Goal: Task Accomplishment & Management: Complete application form

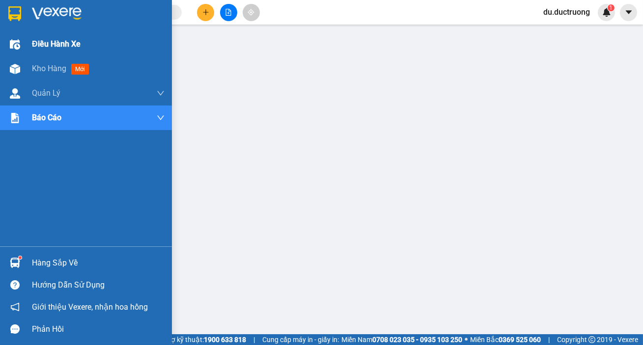
drag, startPoint x: 14, startPoint y: 13, endPoint x: 139, endPoint y: 38, distance: 127.7
click at [13, 13] on img at bounding box center [14, 13] width 13 height 15
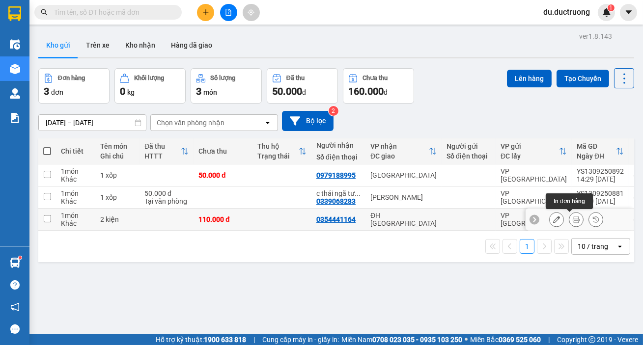
click at [572, 220] on icon at bounding box center [575, 219] width 7 height 7
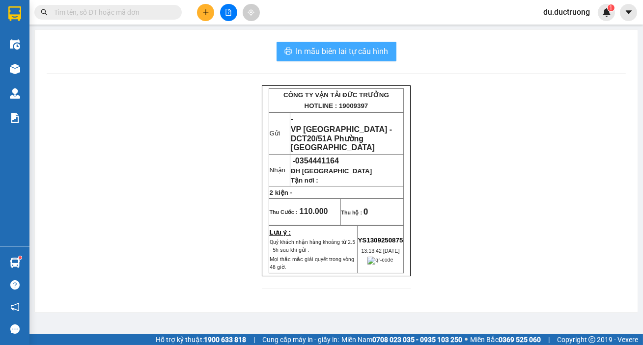
drag, startPoint x: 334, startPoint y: 53, endPoint x: 392, endPoint y: 93, distance: 70.7
click at [334, 54] on span "In mẫu biên lai tự cấu hình" at bounding box center [342, 51] width 92 height 12
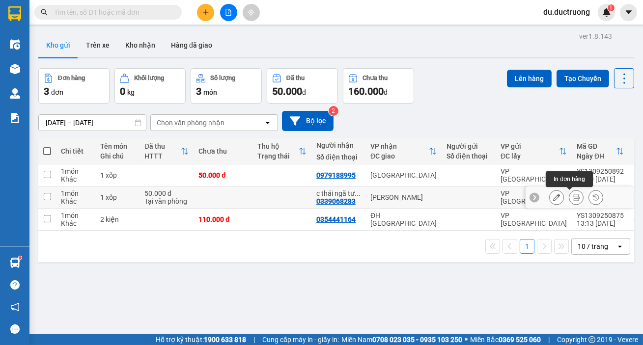
click at [572, 197] on icon at bounding box center [575, 197] width 7 height 7
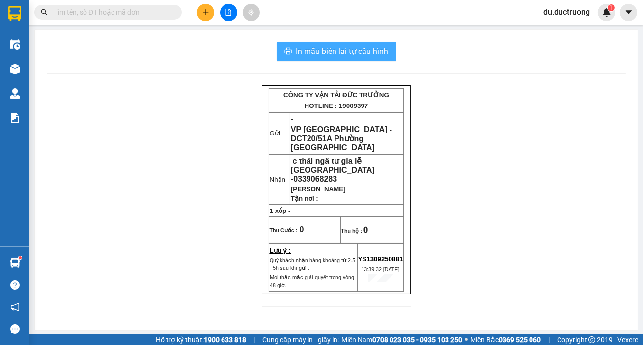
click at [344, 48] on span "In mẫu biên lai tự cấu hình" at bounding box center [342, 51] width 92 height 12
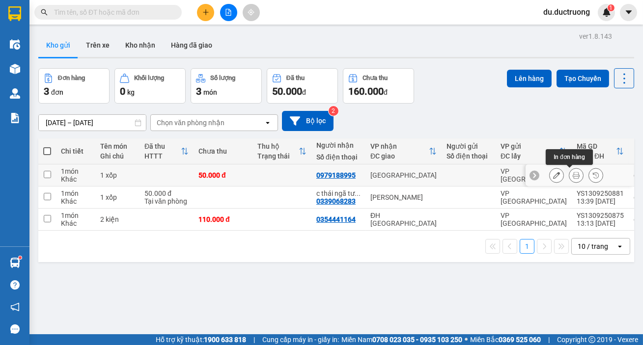
click at [572, 178] on icon at bounding box center [575, 175] width 7 height 7
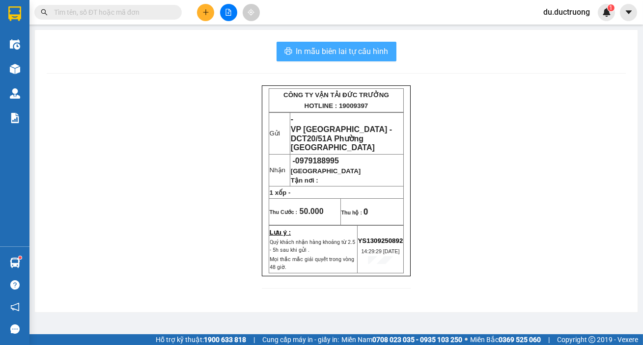
click at [360, 57] on span "In mẫu biên lai tự cấu hình" at bounding box center [342, 51] width 92 height 12
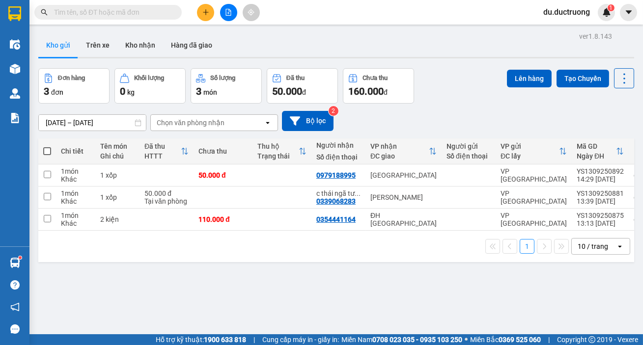
click at [48, 149] on span at bounding box center [47, 151] width 8 height 8
click at [47, 146] on input "checkbox" at bounding box center [47, 146] width 0 height 0
checkbox input "true"
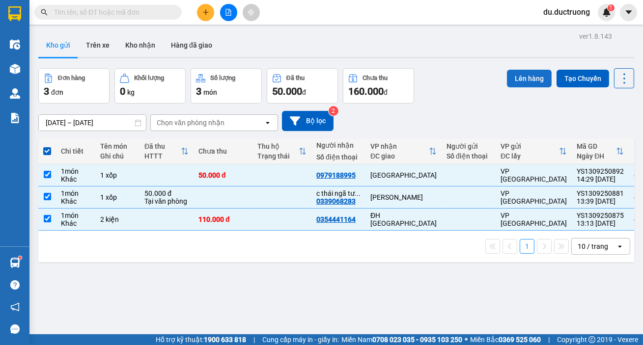
click at [519, 79] on button "Lên hàng" at bounding box center [529, 79] width 45 height 18
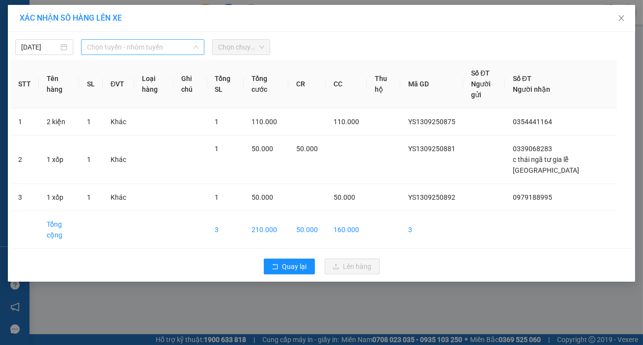
click at [142, 43] on span "Chọn tuyến - nhóm tuyến" at bounding box center [142, 47] width 111 height 15
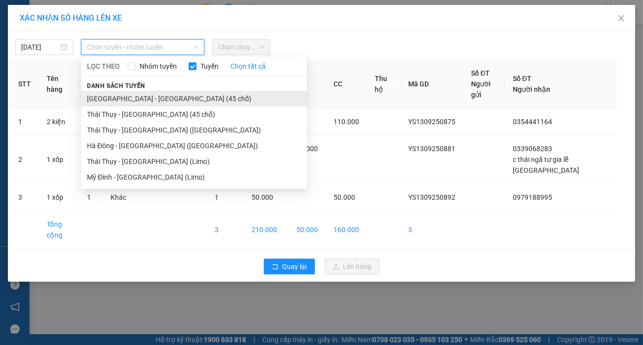
click at [147, 102] on li "[GEOGRAPHIC_DATA] - [GEOGRAPHIC_DATA] (45 chỗ)" at bounding box center [194, 99] width 226 height 16
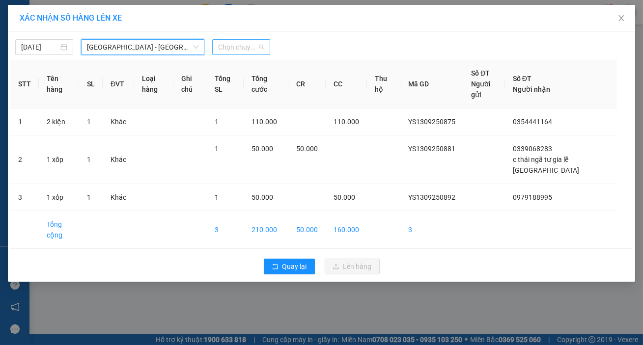
click at [245, 49] on span "Chọn chuyến" at bounding box center [241, 47] width 46 height 15
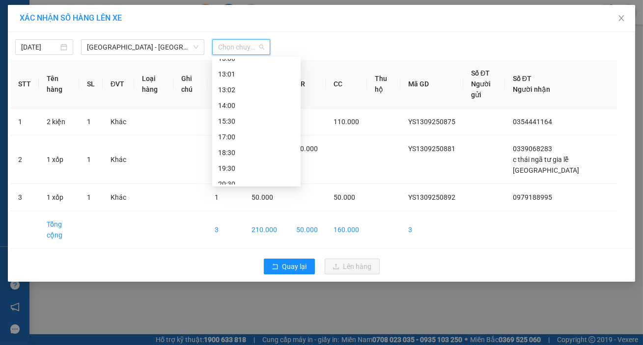
scroll to position [137, 0]
click at [239, 119] on div "15:30" at bounding box center [256, 117] width 77 height 11
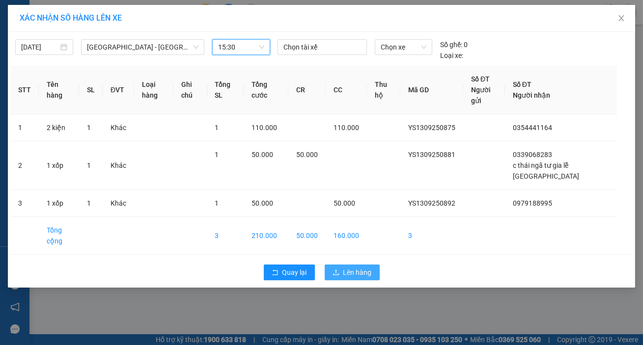
click at [362, 270] on span "Lên hàng" at bounding box center [357, 272] width 28 height 11
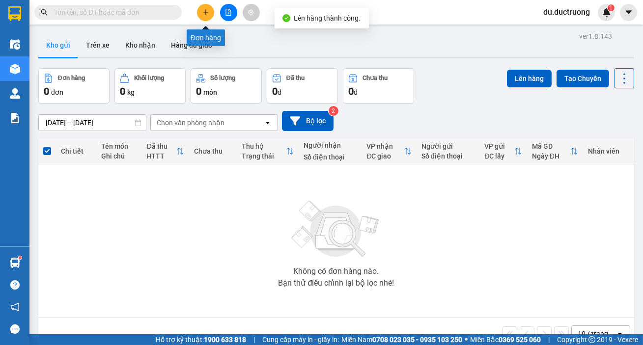
click at [203, 13] on icon "plus" at bounding box center [205, 12] width 7 height 7
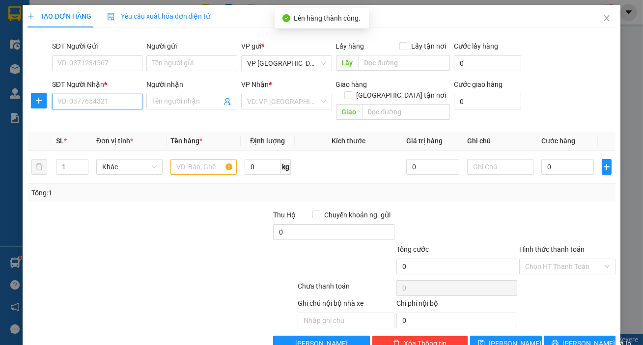
click at [105, 106] on input "SĐT Người Nhận *" at bounding box center [97, 102] width 91 height 16
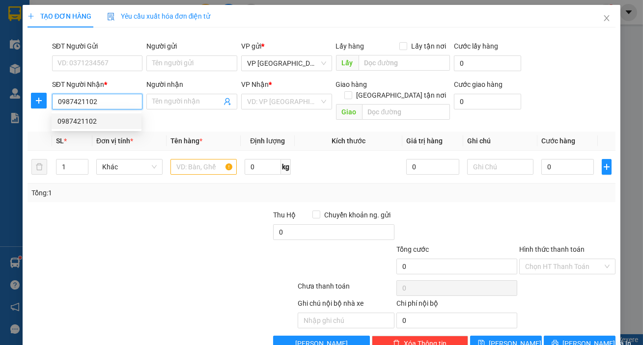
click at [98, 124] on div "0987421102" at bounding box center [96, 121] width 78 height 11
type input "0987421102"
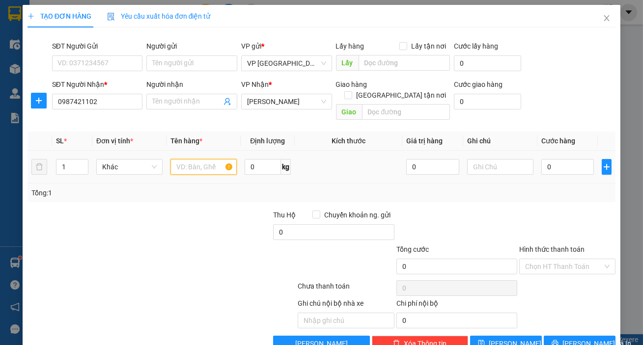
click at [203, 159] on input "text" at bounding box center [203, 167] width 66 height 16
click at [279, 98] on span "[PERSON_NAME]" at bounding box center [286, 101] width 79 height 15
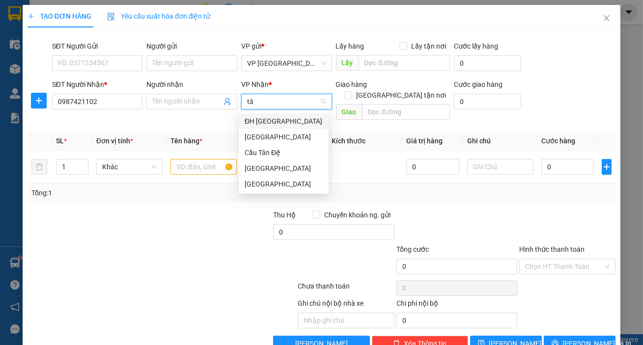
type input "tân"
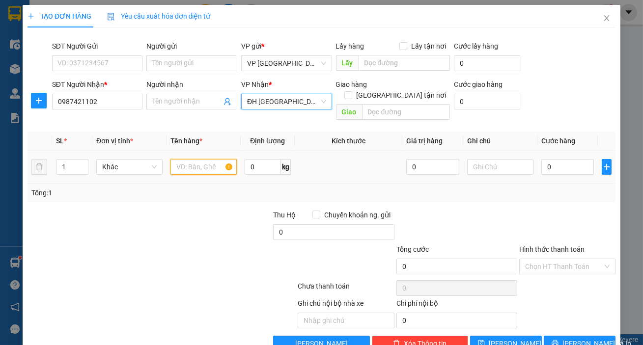
click at [189, 159] on input "text" at bounding box center [203, 167] width 66 height 16
type input "1 hộp"
click at [545, 160] on input "0" at bounding box center [567, 167] width 53 height 16
type input "001"
type input "1"
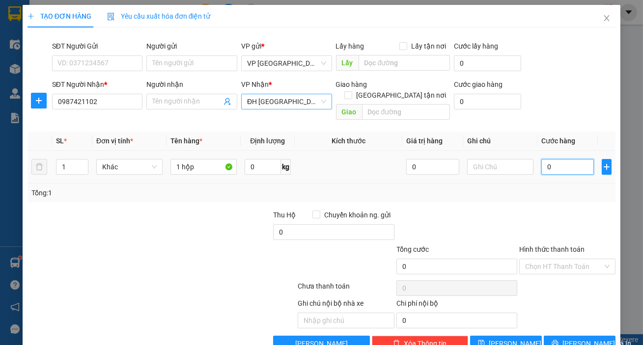
type input "1"
type input "00"
type input "0"
type input "004"
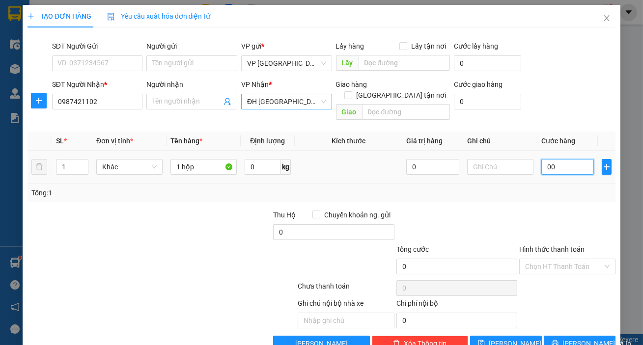
type input "4"
type input "0.040"
type input "40"
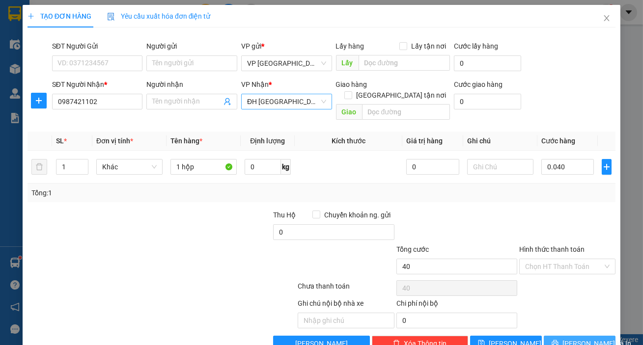
type input "40.000"
click at [553, 336] on button "[PERSON_NAME] và In" at bounding box center [579, 344] width 72 height 16
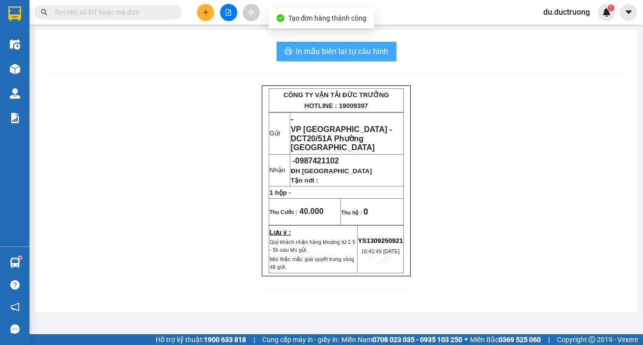
click at [348, 49] on span "In mẫu biên lai tự cấu hình" at bounding box center [342, 51] width 92 height 12
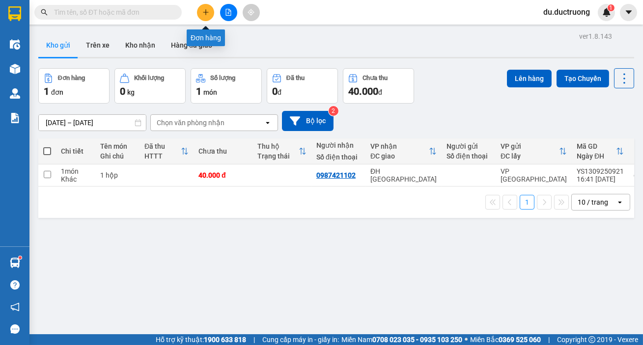
click at [202, 10] on icon "plus" at bounding box center [205, 12] width 7 height 7
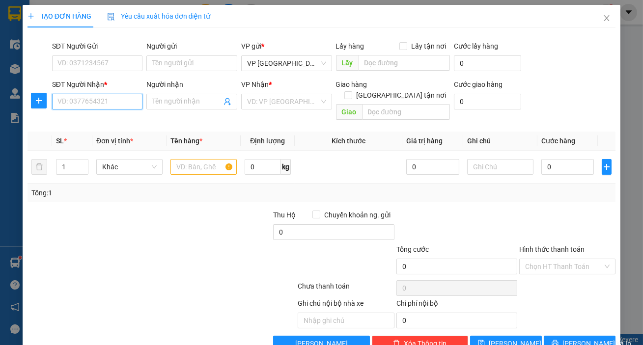
click at [110, 105] on input "SĐT Người Nhận *" at bounding box center [97, 102] width 91 height 16
type input "0862363232"
click at [107, 120] on div "0862363232 - thảo anh" at bounding box center [96, 121] width 78 height 11
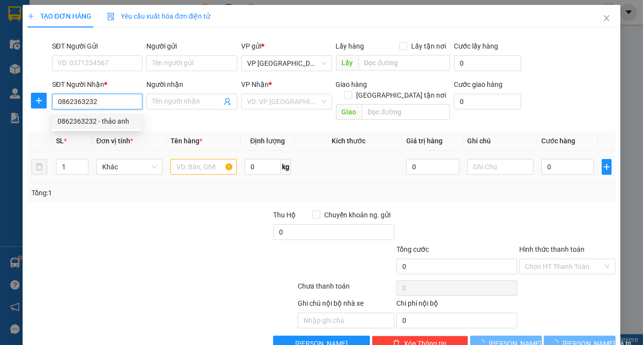
type input "thảo anh"
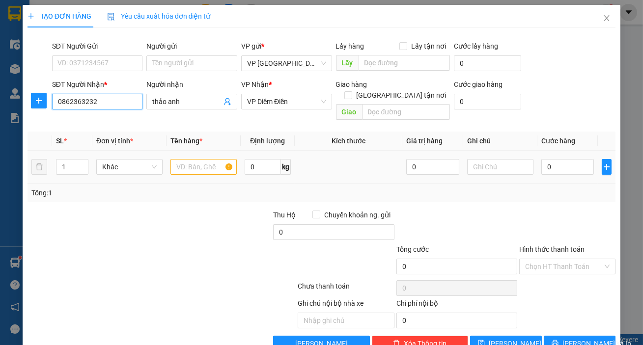
type input "0862363232"
click at [211, 159] on input "text" at bounding box center [203, 167] width 66 height 16
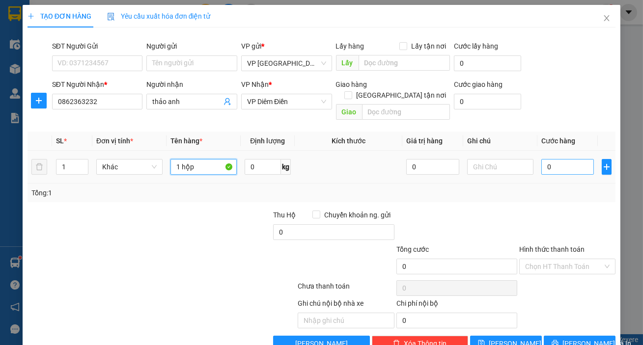
type input "1 hộp"
click at [556, 159] on input "0" at bounding box center [567, 167] width 53 height 16
type input "003"
type input "3"
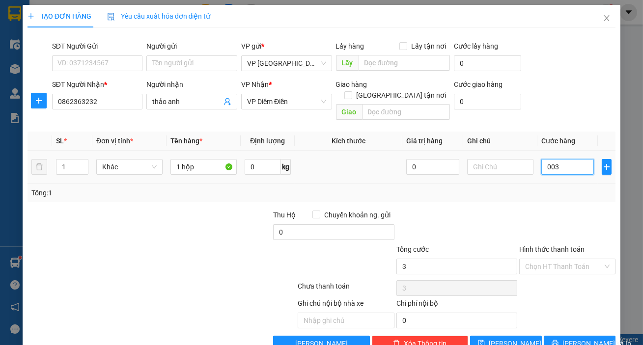
type input "0.030"
type input "30"
type input "30.000"
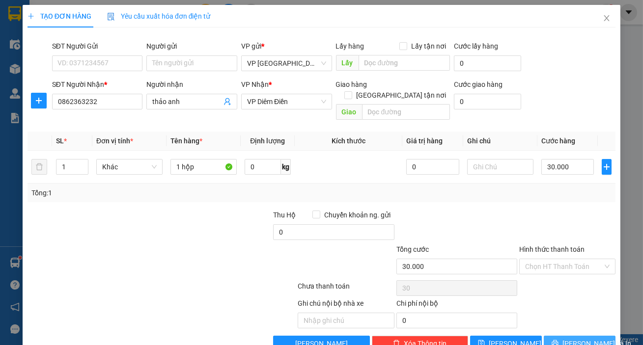
type input "30.000"
click at [578, 338] on span "[PERSON_NAME] và In" at bounding box center [596, 343] width 69 height 11
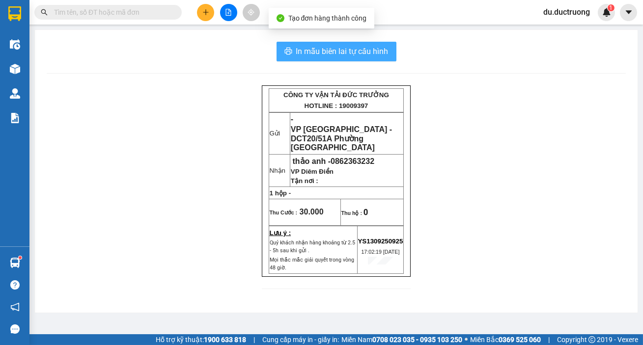
click at [351, 50] on span "In mẫu biên lai tự cấu hình" at bounding box center [342, 51] width 92 height 12
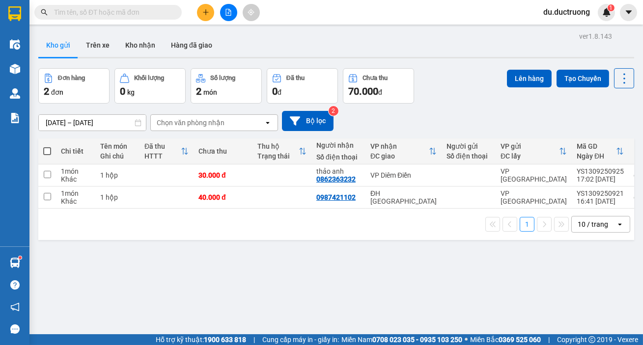
click at [46, 152] on span at bounding box center [47, 151] width 8 height 8
click at [47, 146] on input "checkbox" at bounding box center [47, 146] width 0 height 0
checkbox input "true"
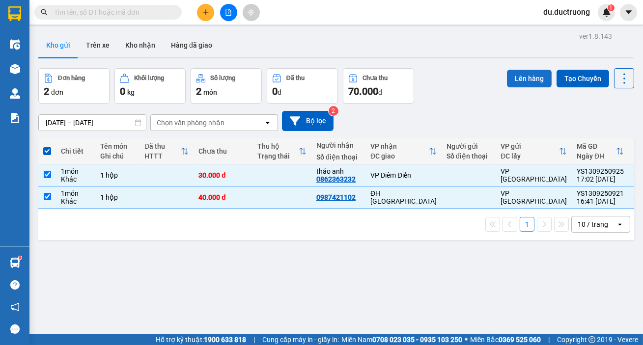
click at [515, 77] on button "Lên hàng" at bounding box center [529, 79] width 45 height 18
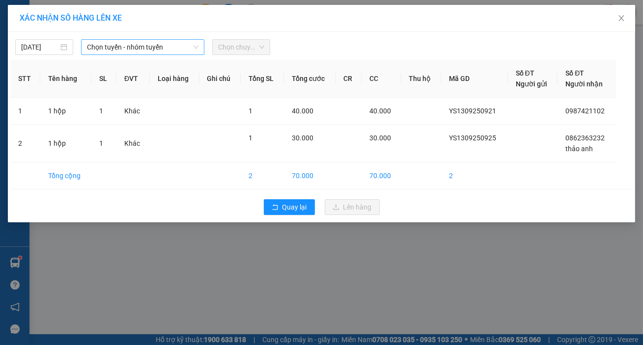
click at [158, 49] on span "Chọn tuyến - nhóm tuyến" at bounding box center [142, 47] width 111 height 15
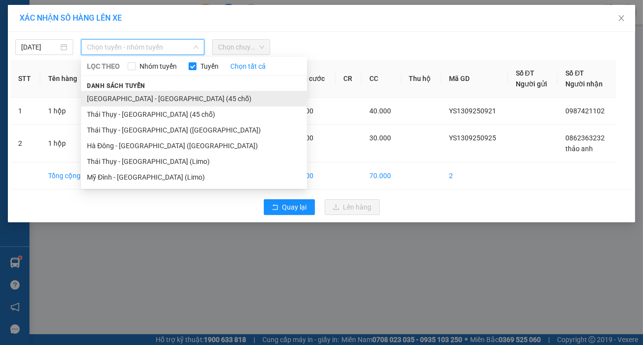
click at [150, 97] on li "[GEOGRAPHIC_DATA] - [GEOGRAPHIC_DATA] (45 chỗ)" at bounding box center [194, 99] width 226 height 16
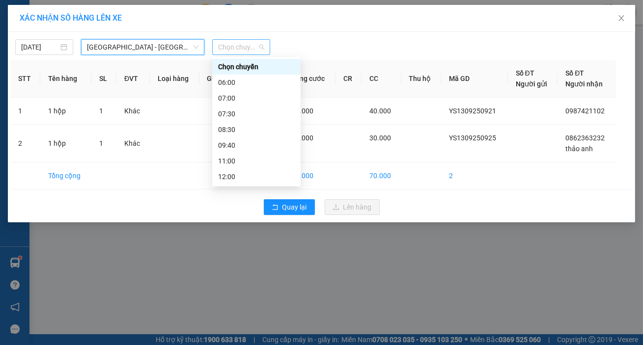
click at [235, 44] on span "Chọn chuyến" at bounding box center [241, 47] width 46 height 15
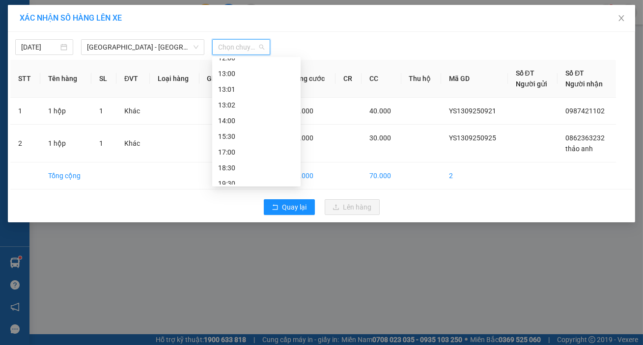
scroll to position [121, 0]
click at [238, 148] on div "17:00" at bounding box center [256, 149] width 77 height 11
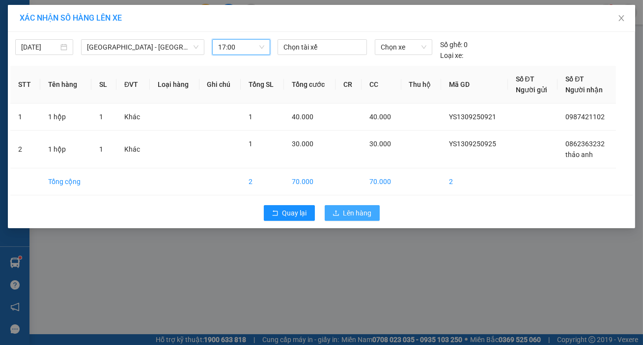
click at [357, 214] on span "Lên hàng" at bounding box center [357, 213] width 28 height 11
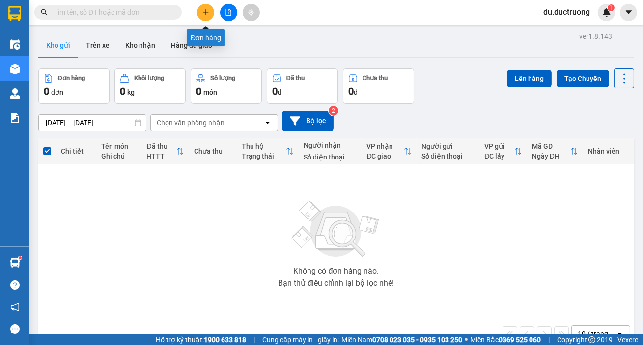
click at [206, 11] on icon "plus" at bounding box center [205, 12] width 7 height 7
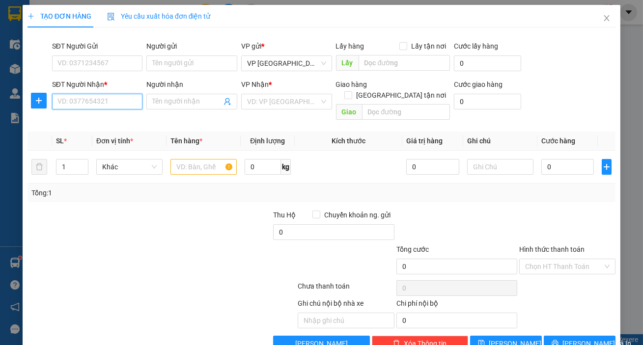
click at [119, 100] on input "SĐT Người Nhận *" at bounding box center [97, 102] width 91 height 16
click at [117, 117] on div "0763444197" at bounding box center [97, 121] width 90 height 16
type input "0763444197"
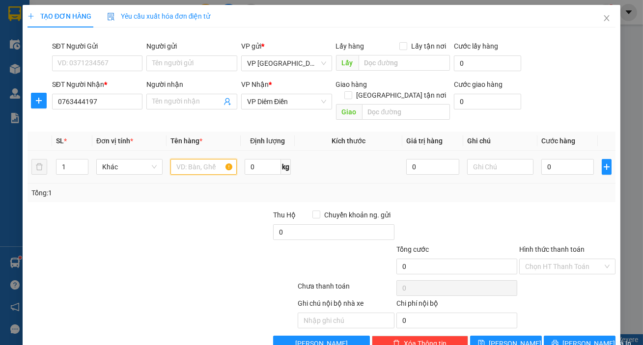
click at [197, 159] on input "text" at bounding box center [203, 167] width 66 height 16
type input "4 ảnh+1 [PERSON_NAME]"
click at [565, 159] on input "0" at bounding box center [567, 167] width 53 height 16
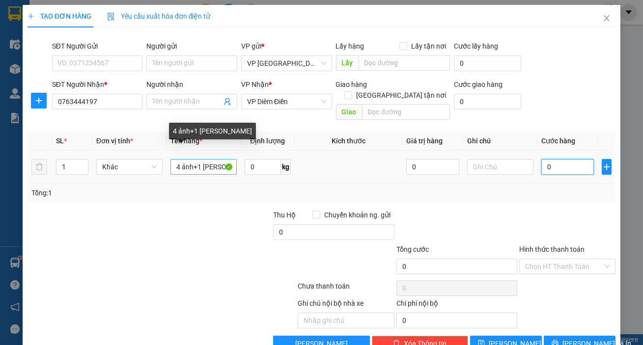
type input "0"
click at [220, 159] on input "4 ảnh+1 [PERSON_NAME]" at bounding box center [203, 167] width 66 height 16
click at [225, 159] on input "4 ảnh+1 cát g" at bounding box center [203, 167] width 66 height 16
type input "4 ảnh+1 bọc trắbf"
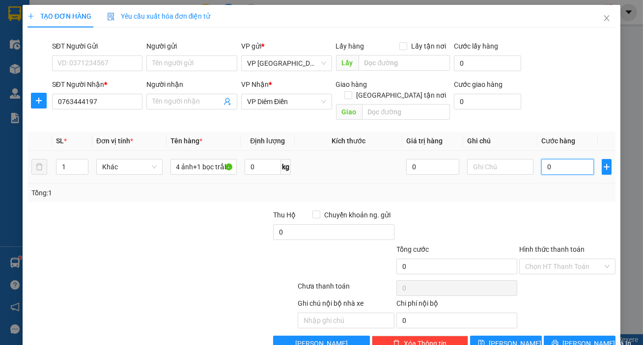
click at [567, 159] on input "0" at bounding box center [567, 167] width 53 height 16
type input "002"
type input "2"
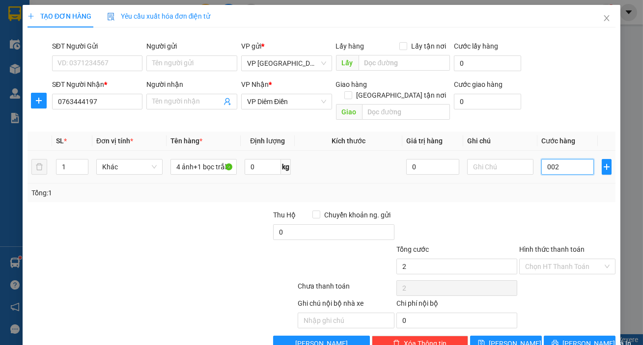
type input "0.025"
type input "25"
type input "00.250"
type input "250"
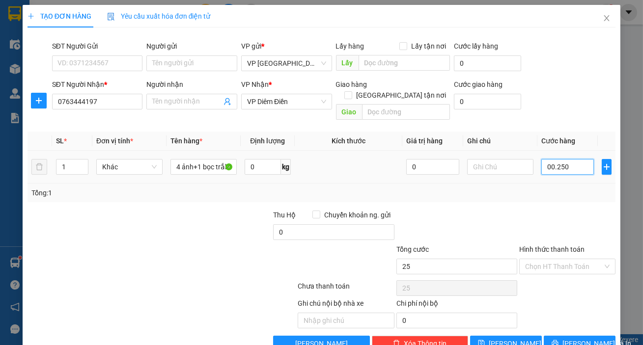
type input "250"
type input "250.000"
click at [565, 338] on span "[PERSON_NAME] và In" at bounding box center [596, 343] width 69 height 11
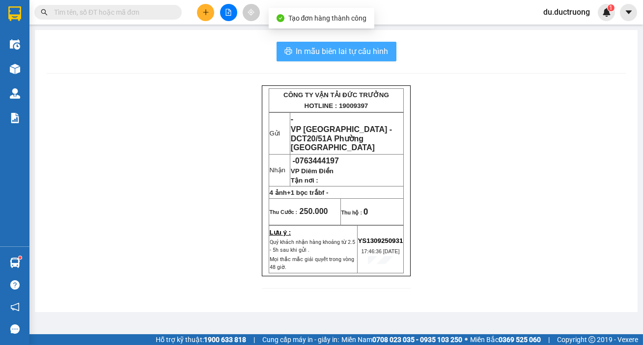
click at [320, 52] on span "In mẫu biên lai tự cấu hình" at bounding box center [342, 51] width 92 height 12
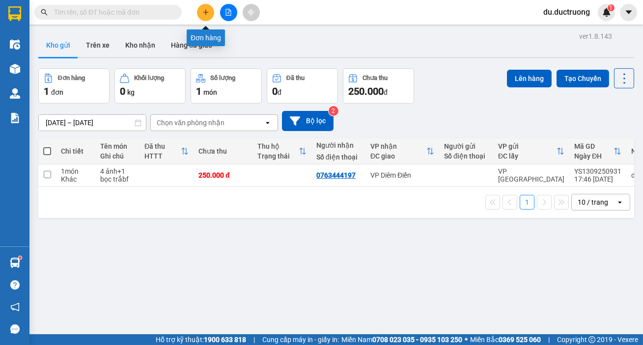
click at [208, 10] on icon "plus" at bounding box center [205, 12] width 7 height 7
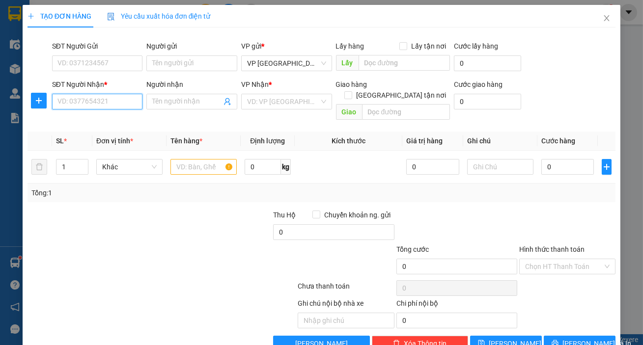
click at [107, 102] on input "SĐT Người Nhận *" at bounding box center [97, 102] width 91 height 16
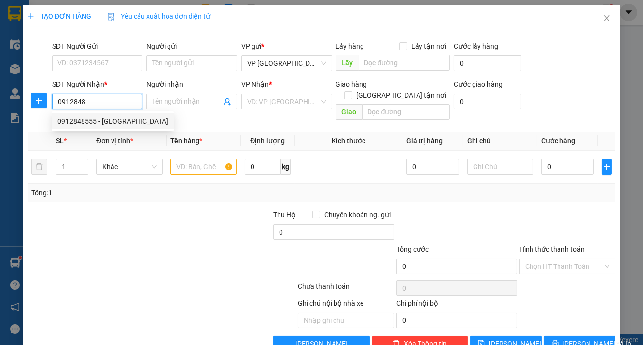
click at [119, 121] on div "0912848555 - [GEOGRAPHIC_DATA]" at bounding box center [112, 121] width 110 height 11
type input "0912848555"
type input "thái thụy [GEOGRAPHIC_DATA]"
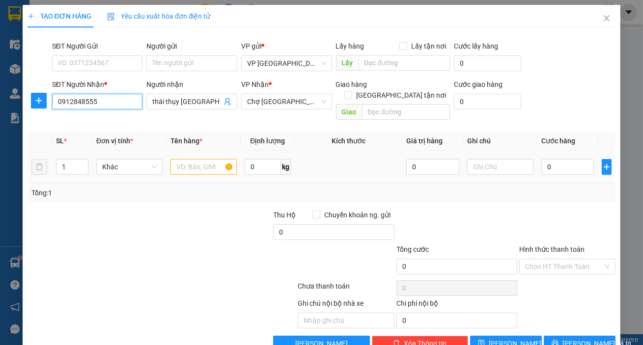
type input "0912848555"
click at [206, 161] on input "text" at bounding box center [203, 167] width 66 height 16
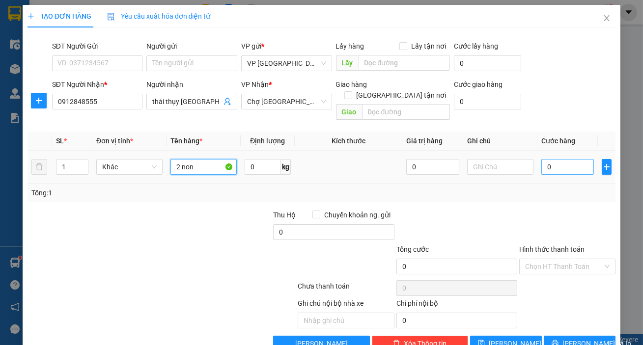
type input "2 non"
click at [541, 159] on input "0" at bounding box center [567, 167] width 53 height 16
type input "005"
type input "5"
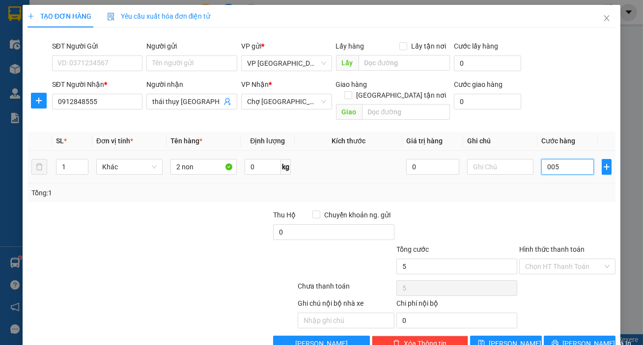
type input "0.050"
type input "50"
click at [578, 338] on span "[PERSON_NAME] và In" at bounding box center [596, 343] width 69 height 11
type input "50.000"
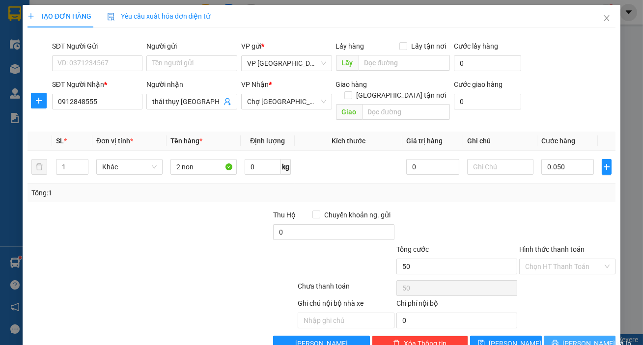
type input "50.000"
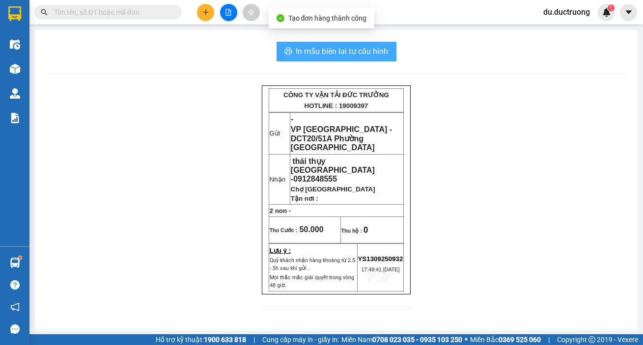
drag, startPoint x: 324, startPoint y: 52, endPoint x: 342, endPoint y: 67, distance: 23.7
click at [324, 52] on span "In mẫu biên lai tự cấu hình" at bounding box center [342, 51] width 92 height 12
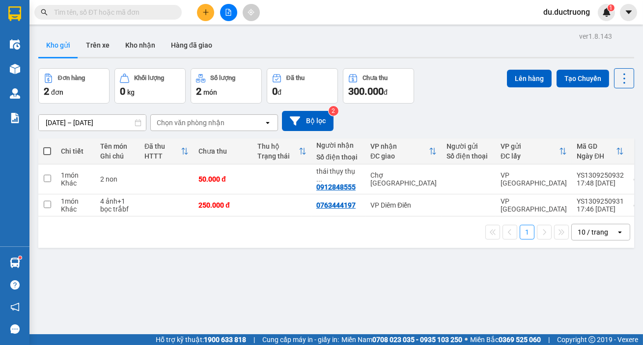
click at [208, 14] on icon "plus" at bounding box center [205, 12] width 7 height 7
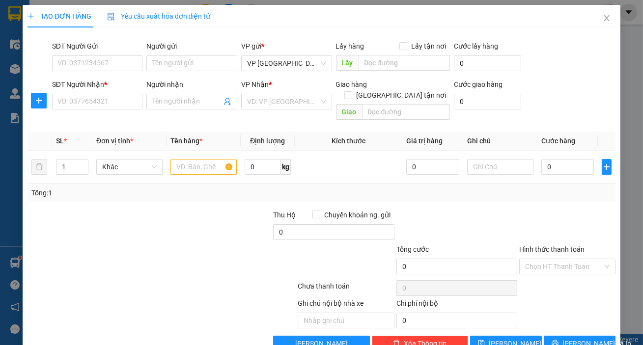
click at [107, 110] on div "SĐT Người Nhận * VD: 0377654321" at bounding box center [97, 96] width 91 height 34
click at [104, 102] on input "SĐT Người Nhận *" at bounding box center [97, 102] width 91 height 16
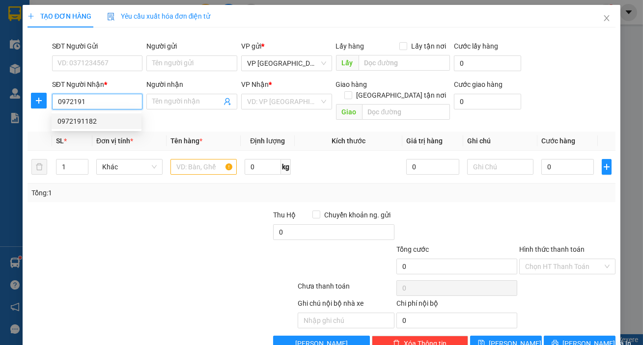
click at [81, 117] on div "0972191182" at bounding box center [96, 121] width 78 height 11
type input "0972191182"
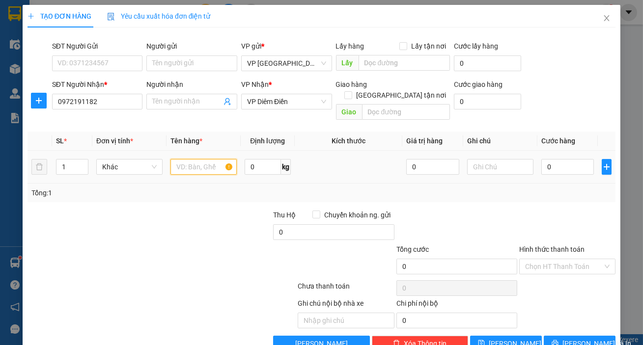
click at [190, 162] on input "text" at bounding box center [203, 167] width 66 height 16
type input "1 non"
click at [551, 159] on input "0" at bounding box center [567, 167] width 53 height 16
type input "003"
type input "3"
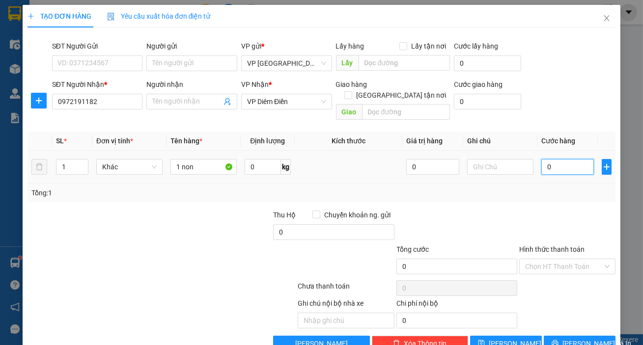
type input "3"
type input "0.030"
type input "30"
click at [573, 338] on span "[PERSON_NAME] và In" at bounding box center [596, 343] width 69 height 11
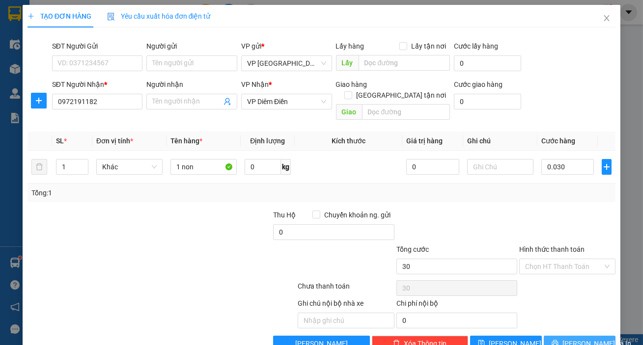
type input "30.000"
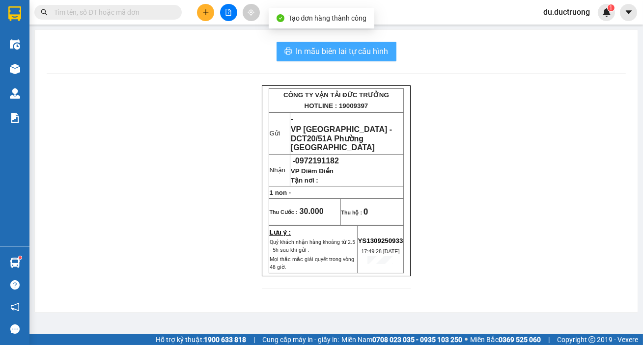
click at [345, 51] on span "In mẫu biên lai tự cấu hình" at bounding box center [342, 51] width 92 height 12
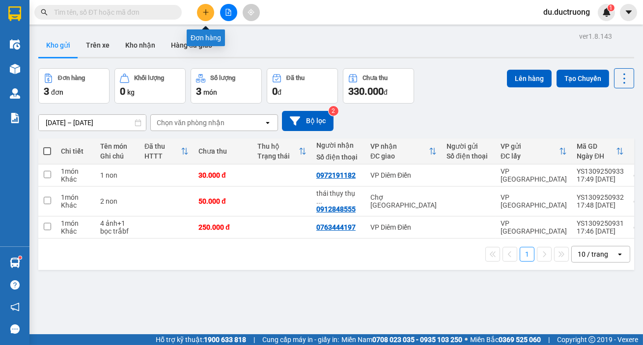
click at [205, 12] on icon "plus" at bounding box center [205, 12] width 5 height 0
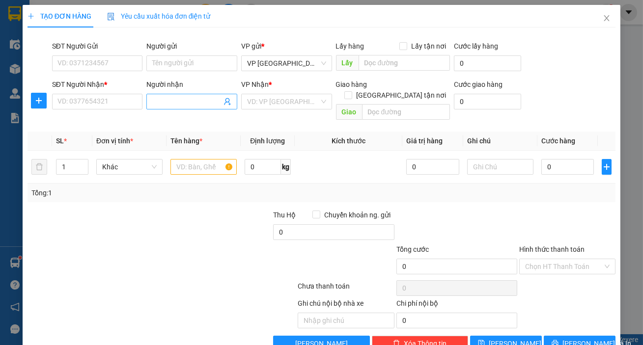
click at [175, 104] on input "Người nhận" at bounding box center [186, 101] width 69 height 11
type input "chi tra"
click at [203, 119] on div "chị trang - 0968601315" at bounding box center [190, 121] width 78 height 11
type input "0968601315"
click at [285, 103] on span "Điểm Big C" at bounding box center [286, 101] width 79 height 15
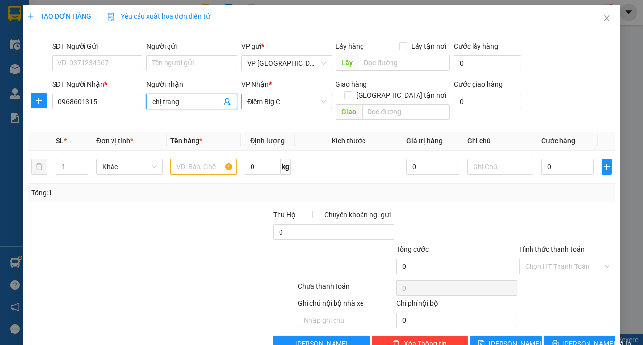
type input "chị trang"
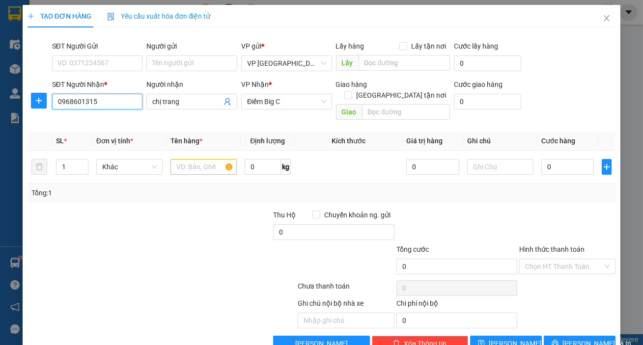
click at [100, 101] on input "0968601315" at bounding box center [97, 102] width 91 height 16
type input "0"
click at [94, 122] on div "0966250520 - c trang" at bounding box center [96, 121] width 78 height 11
type input "0966250520"
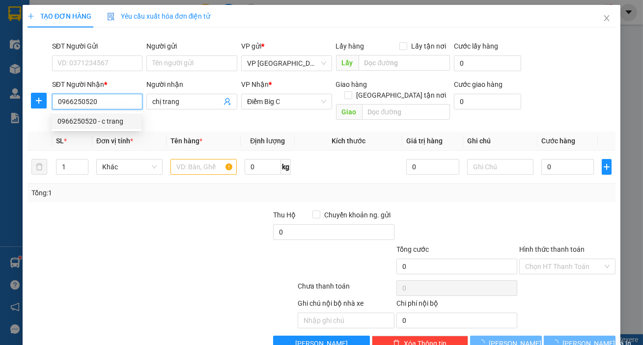
type input "c trang"
type input "0"
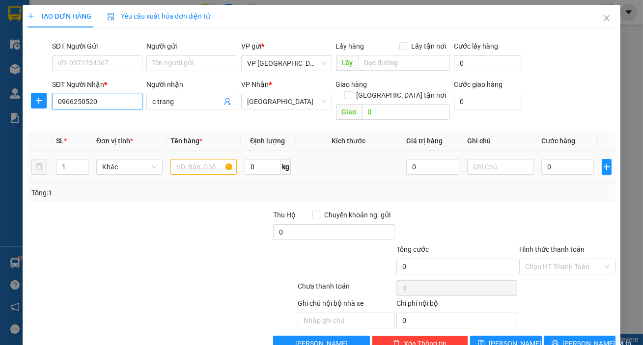
type input "0966250520"
click at [204, 159] on input "text" at bounding box center [203, 167] width 66 height 16
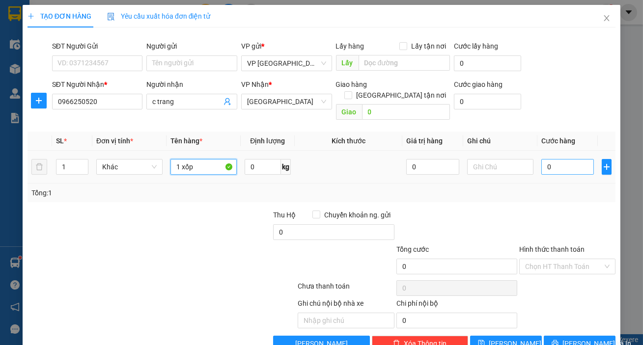
type input "1 xốp"
click at [550, 159] on input "0" at bounding box center [567, 167] width 53 height 16
type input "005"
type input "5"
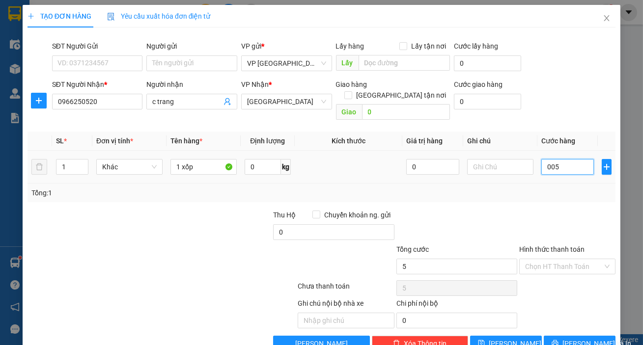
type input "0.050"
type input "50"
click at [577, 336] on button "[PERSON_NAME] và In" at bounding box center [579, 344] width 72 height 16
type input "50.000"
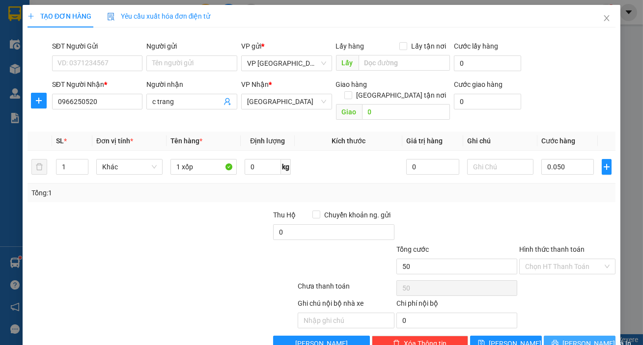
type input "50.000"
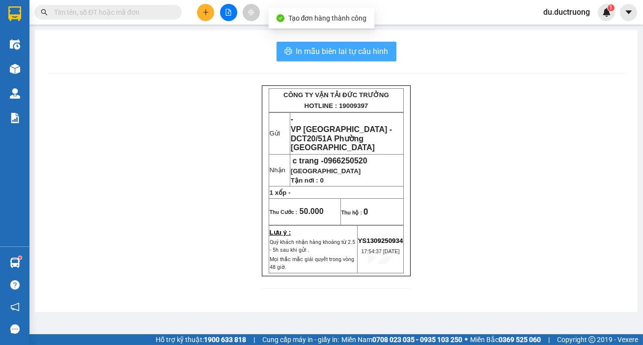
click at [360, 51] on span "In mẫu biên lai tự cấu hình" at bounding box center [342, 51] width 92 height 12
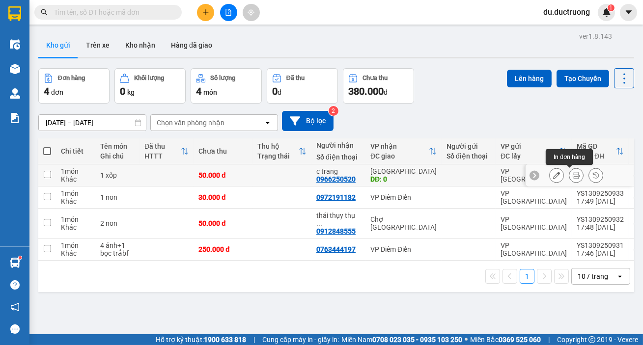
click at [572, 173] on icon at bounding box center [575, 175] width 7 height 7
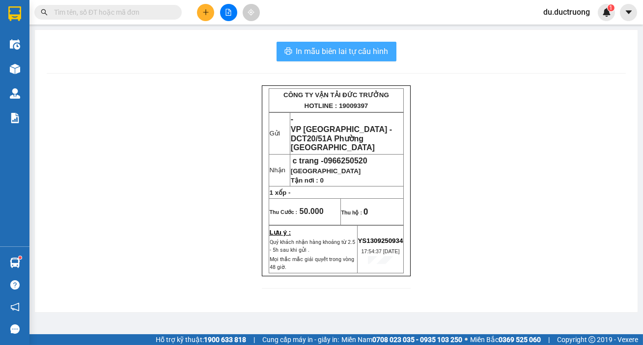
click at [344, 51] on span "In mẫu biên lai tự cấu hình" at bounding box center [342, 51] width 92 height 12
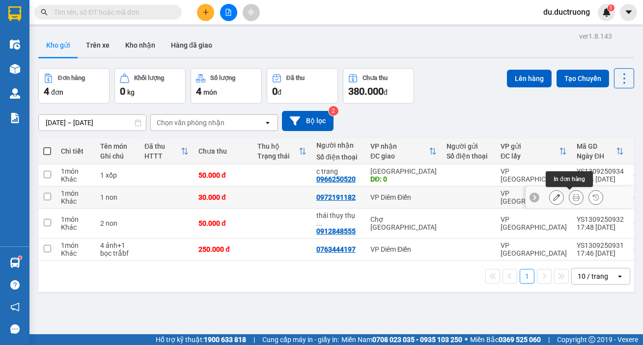
click at [572, 196] on icon at bounding box center [575, 197] width 7 height 7
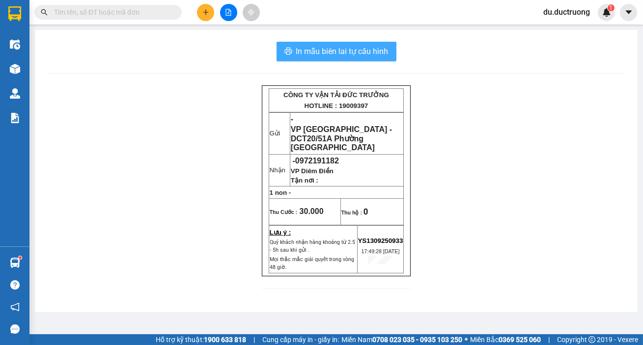
drag, startPoint x: 346, startPoint y: 50, endPoint x: 441, endPoint y: 139, distance: 130.2
click at [346, 50] on span "In mẫu biên lai tự cấu hình" at bounding box center [342, 51] width 92 height 12
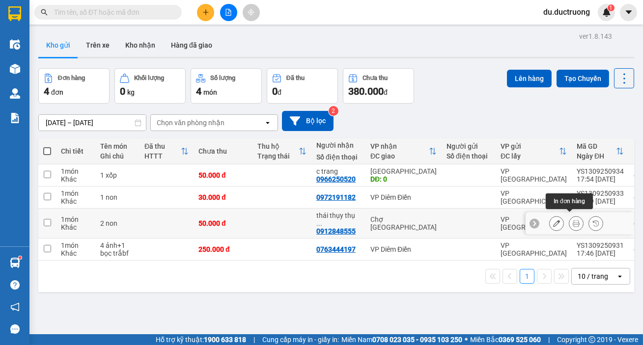
click at [572, 220] on icon at bounding box center [575, 223] width 7 height 7
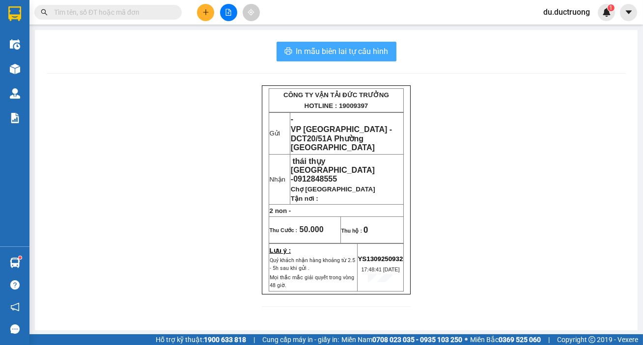
click at [338, 51] on span "In mẫu biên lai tự cấu hình" at bounding box center [342, 51] width 92 height 12
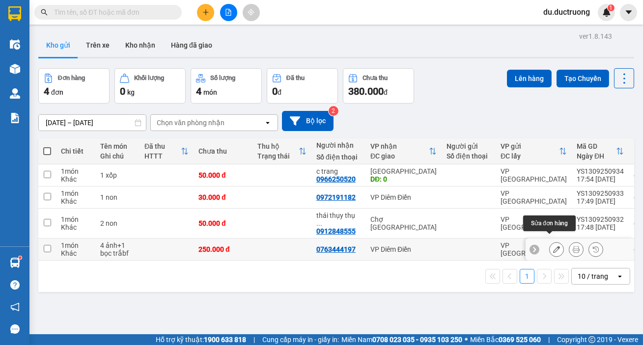
click at [572, 246] on icon at bounding box center [575, 249] width 7 height 7
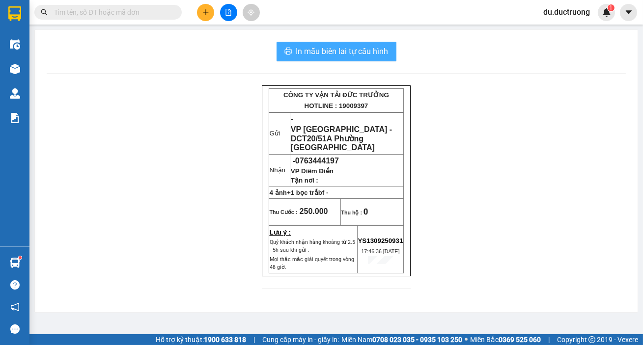
click at [363, 50] on span "In mẫu biên lai tự cấu hình" at bounding box center [342, 51] width 92 height 12
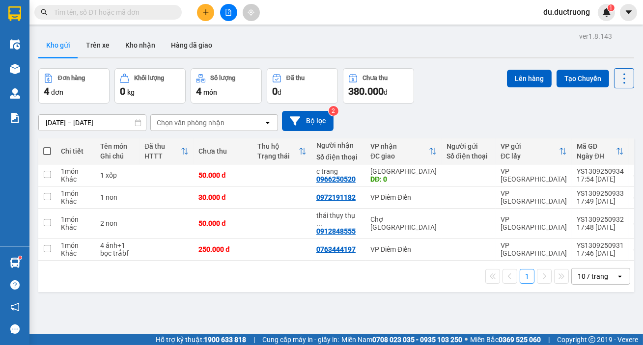
click at [202, 11] on icon "plus" at bounding box center [205, 12] width 7 height 7
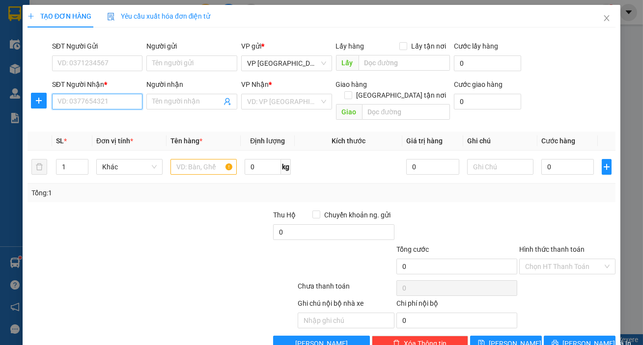
click at [97, 97] on input "SĐT Người Nhận *" at bounding box center [97, 102] width 91 height 16
click at [93, 116] on div "0913623078" at bounding box center [96, 121] width 78 height 11
type input "0913623078"
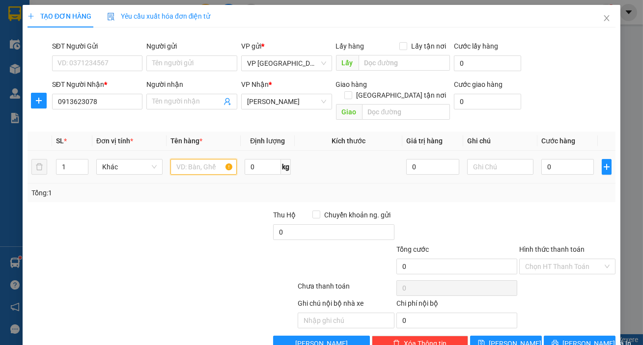
click at [199, 159] on input "text" at bounding box center [203, 167] width 66 height 16
type input "3 [PERSON_NAME]"
drag, startPoint x: 539, startPoint y: 155, endPoint x: 545, endPoint y: 153, distance: 6.4
click at [541, 159] on input "0" at bounding box center [567, 167] width 53 height 16
type input "001"
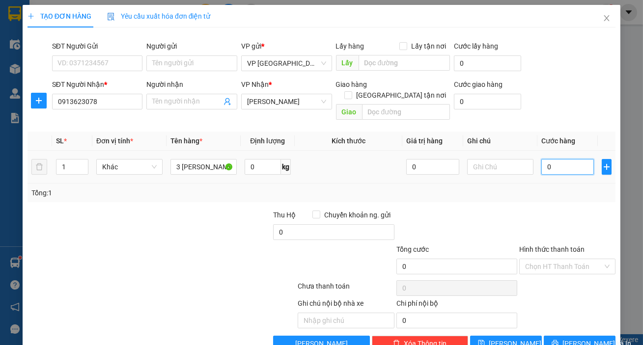
type input "1"
type input "0.015"
type input "15"
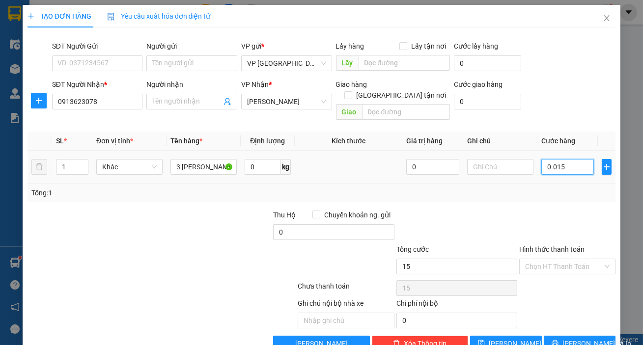
type input "00.150"
type input "150"
click at [574, 338] on span "[PERSON_NAME] và In" at bounding box center [596, 343] width 69 height 11
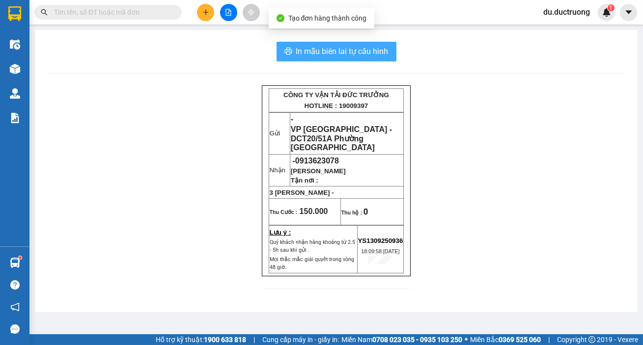
click at [329, 54] on span "In mẫu biên lai tự cấu hình" at bounding box center [342, 51] width 92 height 12
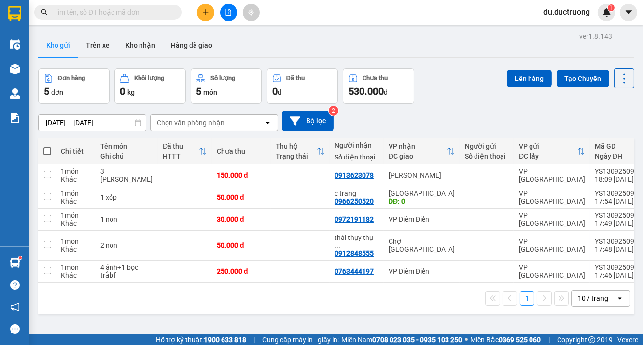
click at [202, 15] on icon "plus" at bounding box center [205, 12] width 7 height 7
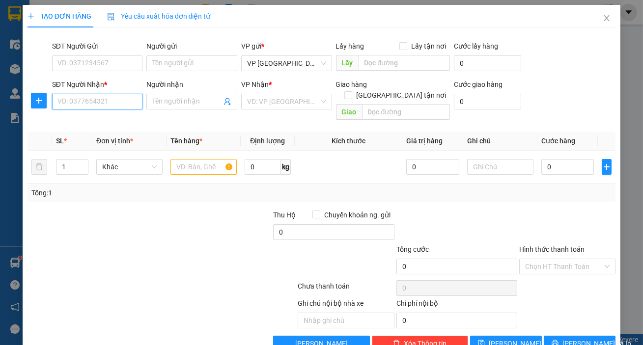
click at [120, 105] on input "SĐT Người Nhận *" at bounding box center [97, 102] width 91 height 16
click at [106, 124] on div "0975193666" at bounding box center [96, 121] width 78 height 11
type input "0975193666"
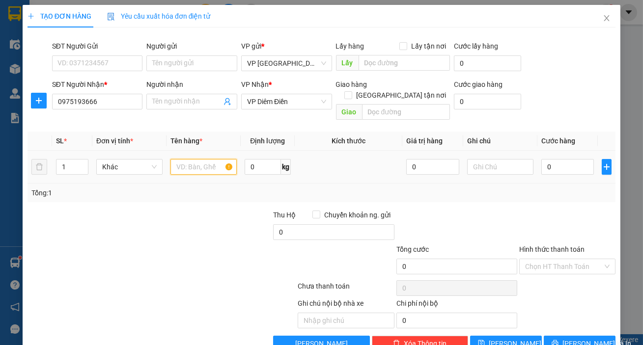
click at [190, 159] on input "text" at bounding box center [203, 167] width 66 height 16
type input "1 [PERSON_NAME]"
click at [575, 159] on input "0" at bounding box center [567, 167] width 53 height 16
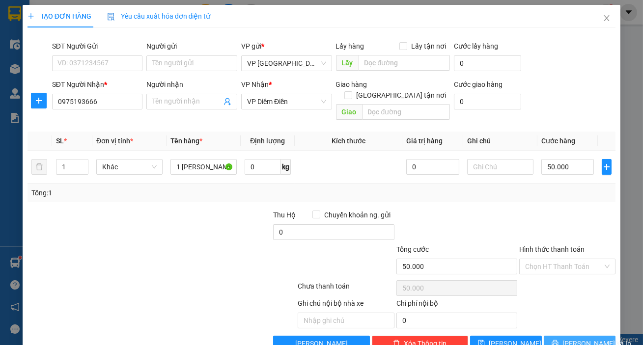
click at [589, 338] on span "[PERSON_NAME] và In" at bounding box center [596, 343] width 69 height 11
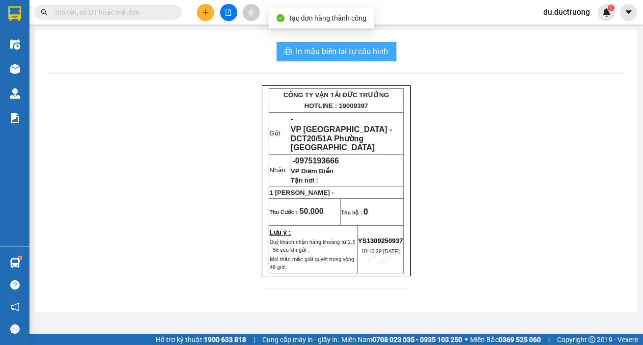
click at [333, 51] on span "In mẫu biên lai tự cấu hình" at bounding box center [342, 51] width 92 height 12
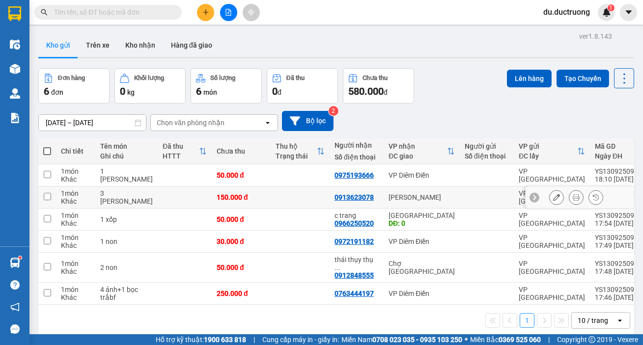
click at [572, 195] on icon at bounding box center [575, 197] width 7 height 7
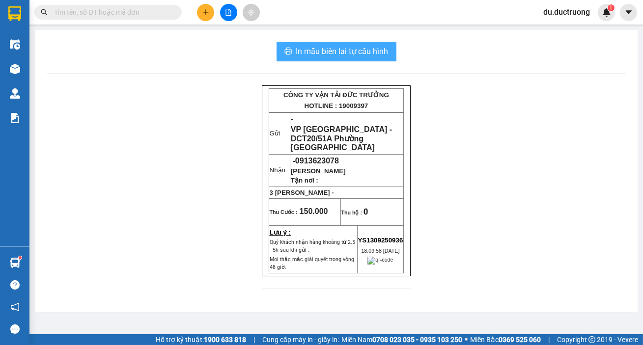
drag, startPoint x: 334, startPoint y: 46, endPoint x: 345, endPoint y: 49, distance: 11.7
click at [334, 46] on span "In mẫu biên lai tự cấu hình" at bounding box center [342, 51] width 92 height 12
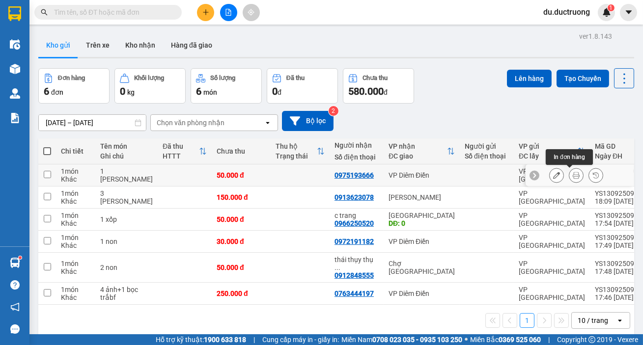
click at [574, 177] on button at bounding box center [576, 175] width 14 height 17
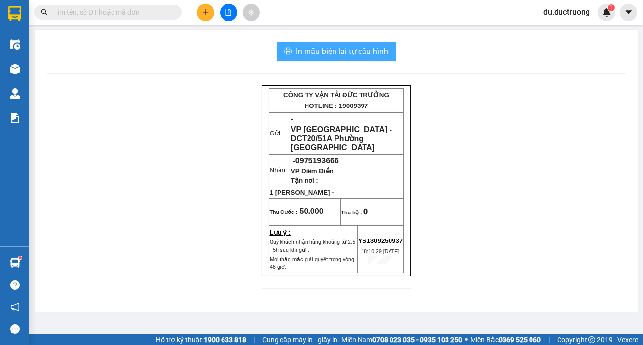
drag, startPoint x: 366, startPoint y: 49, endPoint x: 412, endPoint y: 111, distance: 77.9
click at [368, 49] on span "In mẫu biên lai tự cấu hình" at bounding box center [342, 51] width 92 height 12
